Goal: Book appointment/travel/reservation

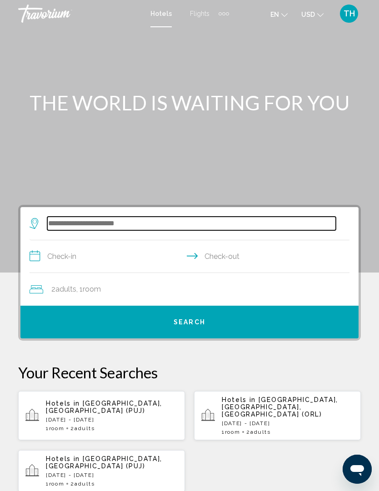
click at [164, 223] on input "Search widget" at bounding box center [191, 224] width 288 height 14
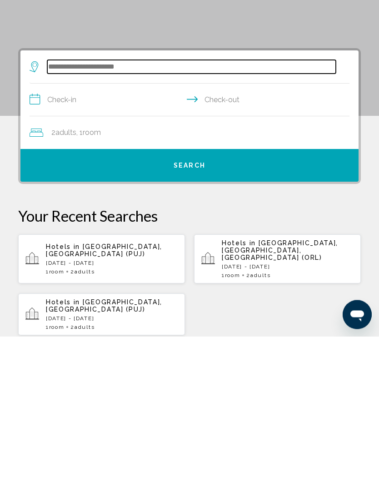
scroll to position [20, 0]
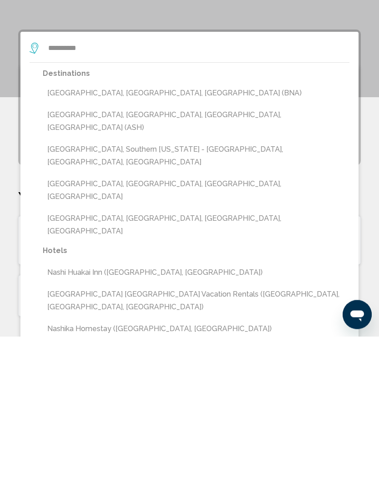
click at [126, 239] on button "[GEOGRAPHIC_DATA], [GEOGRAPHIC_DATA], [GEOGRAPHIC_DATA] (BNA)" at bounding box center [196, 247] width 306 height 17
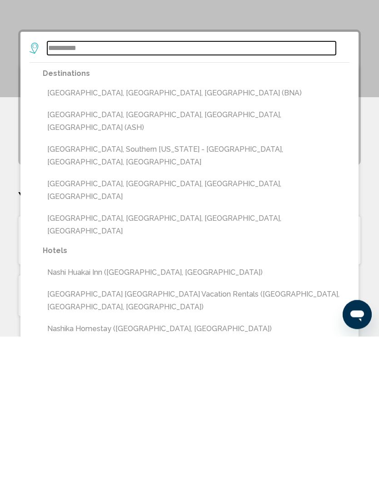
type input "**********"
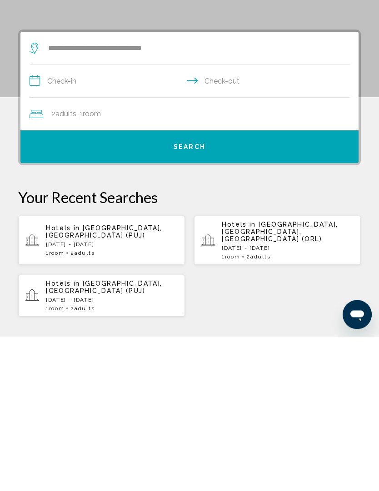
click at [95, 220] on input "**********" at bounding box center [191, 237] width 323 height 35
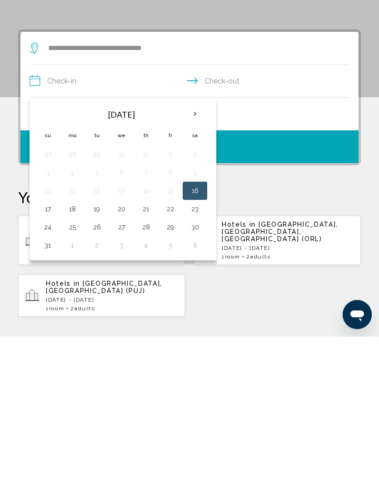
scroll to position [175, 0]
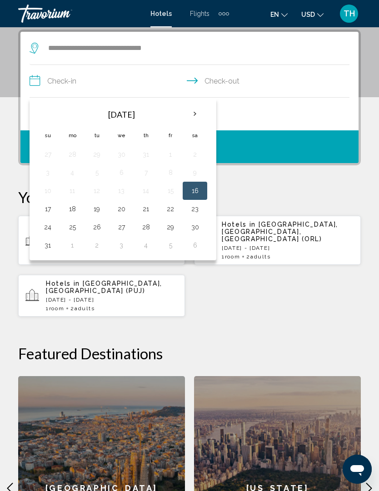
click at [101, 210] on button "19" at bounding box center [96, 208] width 15 height 13
click at [125, 211] on button "20" at bounding box center [121, 208] width 15 height 13
type input "**********"
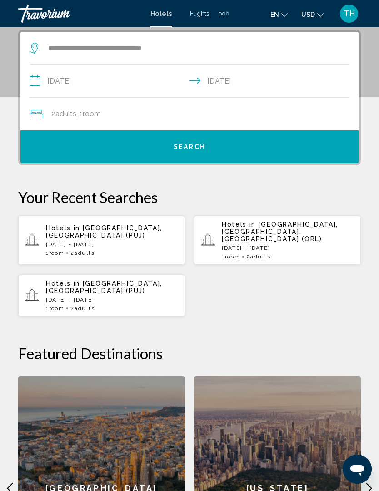
click at [227, 142] on button "Search" at bounding box center [189, 146] width 338 height 33
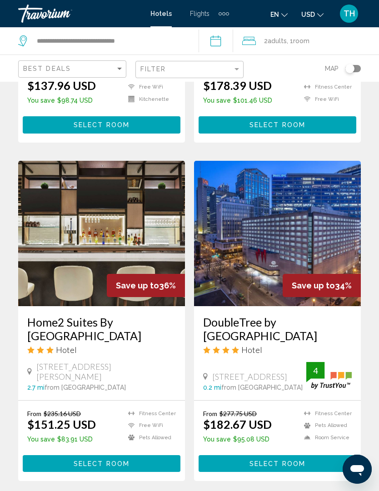
scroll to position [287, 0]
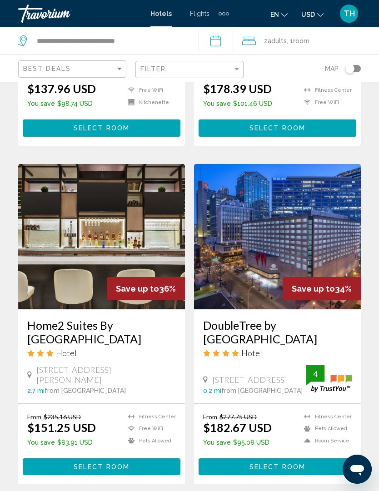
click at [302, 464] on span "Select Room" at bounding box center [277, 466] width 56 height 7
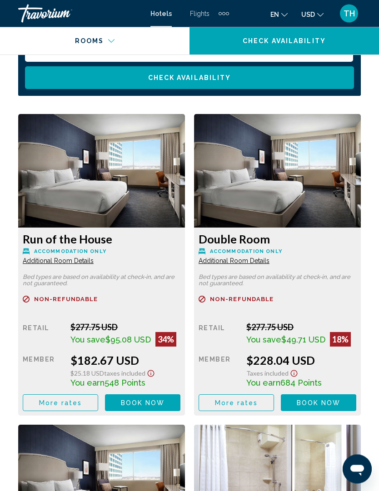
scroll to position [1497, 0]
click at [103, 246] on div "Run of the House Accommodation Only Additional Room Details" at bounding box center [102, 248] width 158 height 33
click at [98, 262] on div "Run of the House Accommodation Only Additional Room Details" at bounding box center [102, 248] width 158 height 33
click at [100, 242] on h3 "Run of the House" at bounding box center [102, 239] width 158 height 14
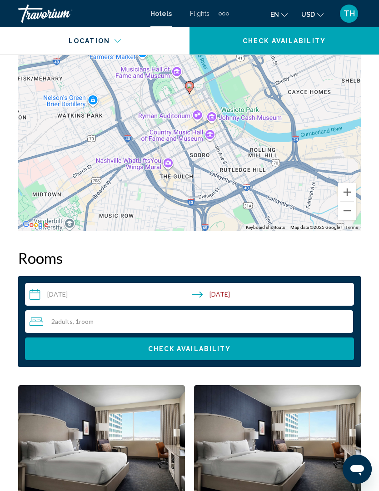
scroll to position [1225, 0]
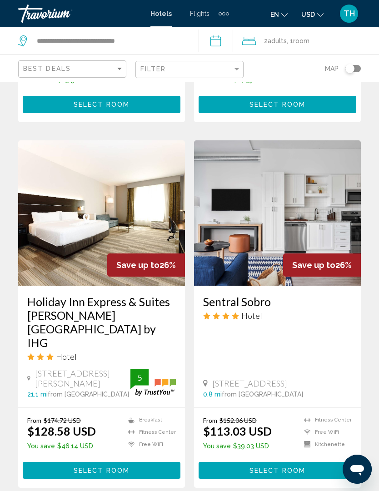
scroll to position [1001, 0]
